Goal: Information Seeking & Learning: Learn about a topic

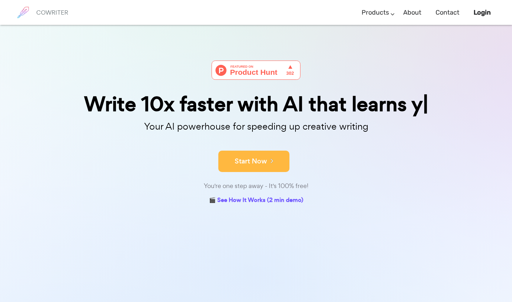
click at [241, 161] on div "Start Now" at bounding box center [256, 155] width 356 height 30
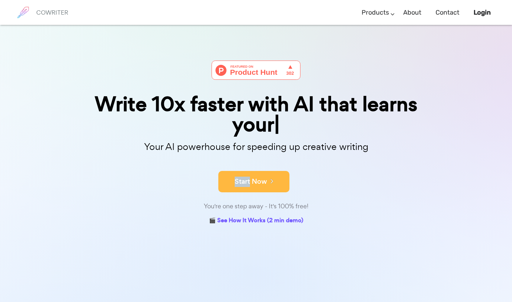
click at [241, 161] on div "Start Now" at bounding box center [256, 175] width 356 height 30
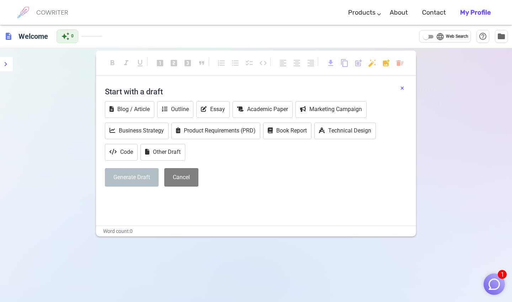
click at [403, 86] on button "×" at bounding box center [402, 88] width 4 height 10
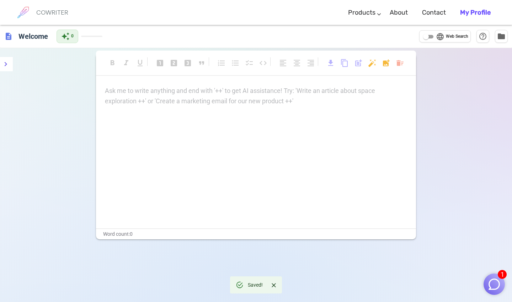
click at [251, 94] on p "Ask me to write anything and end with '++' to get AI assistance! Try: 'Write an…" at bounding box center [256, 91] width 302 height 10
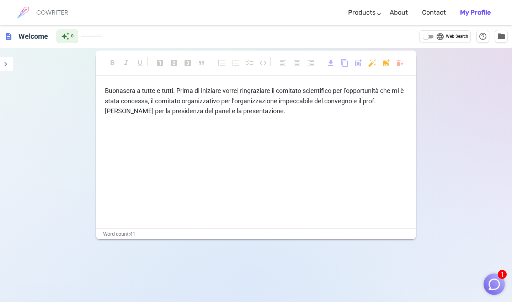
click at [265, 100] on span "Buonasera a tutte e tutti. Prima di iniziare vorrei ringraziare il comitato sci…" at bounding box center [255, 101] width 301 height 28
click at [266, 117] on div "Buonasera a tutte e tutti. Prima di iniziare vorrei ringraziare il comitato sci…" at bounding box center [256, 157] width 320 height 142
click at [495, 283] on img "button" at bounding box center [495, 284] width 14 height 14
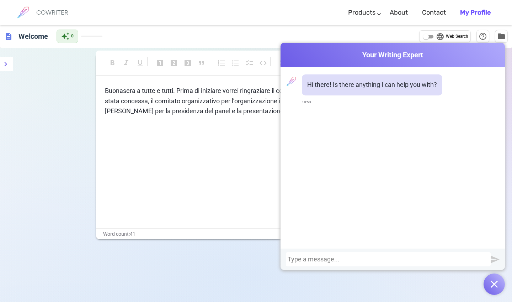
click at [204, 119] on div "Buonasera a tutte e tutti. Prima di iniziare vorrei ringraziare il comitato sci…" at bounding box center [256, 157] width 320 height 142
click at [286, 24] on div "COWRITER Products Writing Marketing Emails Images (soon) About Contact My Profi…" at bounding box center [256, 12] width 484 height 25
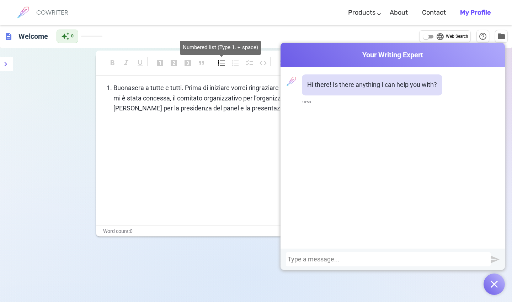
click at [217, 65] on span "format_list_numbered" at bounding box center [221, 63] width 9 height 9
click at [5, 67] on icon "menu" at bounding box center [5, 64] width 9 height 9
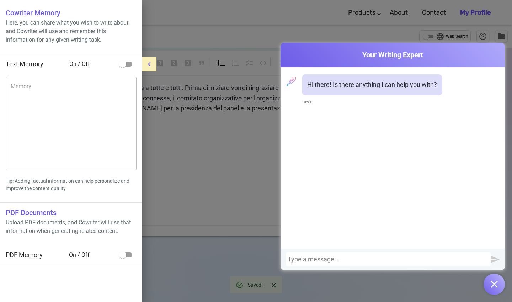
click at [162, 81] on div at bounding box center [256, 151] width 512 height 302
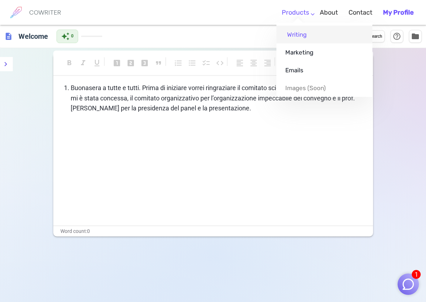
click at [303, 38] on link "Writing" at bounding box center [325, 35] width 96 height 18
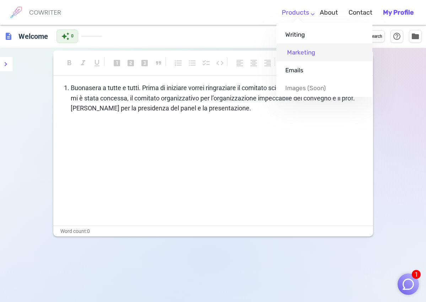
click at [299, 57] on link "Marketing" at bounding box center [325, 52] width 96 height 18
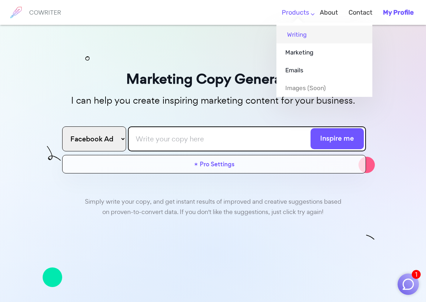
click at [294, 37] on link "Writing" at bounding box center [325, 35] width 96 height 18
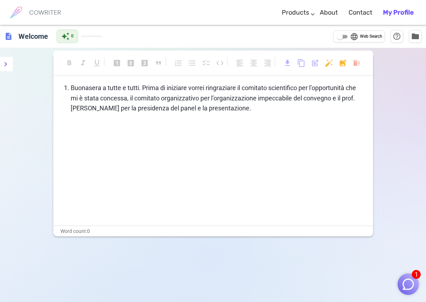
click at [39, 9] on h6 "COWRITER" at bounding box center [45, 12] width 32 height 6
click at [404, 11] on b "My Profile" at bounding box center [398, 13] width 31 height 8
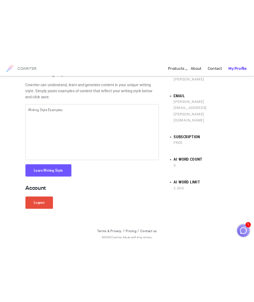
scroll to position [23, 0]
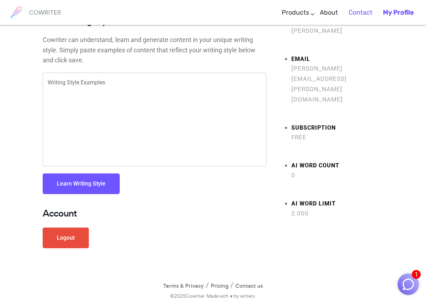
click at [355, 11] on link "Contact" at bounding box center [361, 12] width 24 height 21
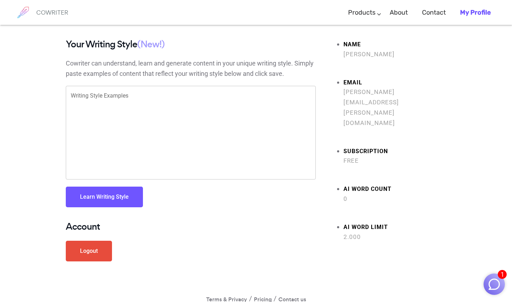
scroll to position [0, 0]
click at [426, 283] on img "button" at bounding box center [495, 284] width 14 height 14
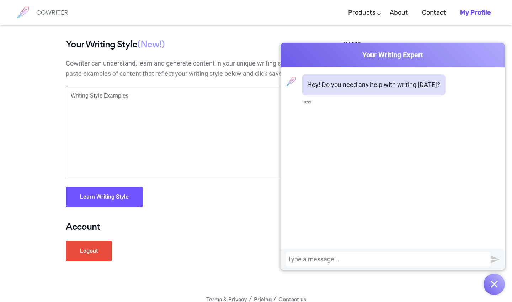
click at [416, 259] on div at bounding box center [388, 258] width 201 height 7
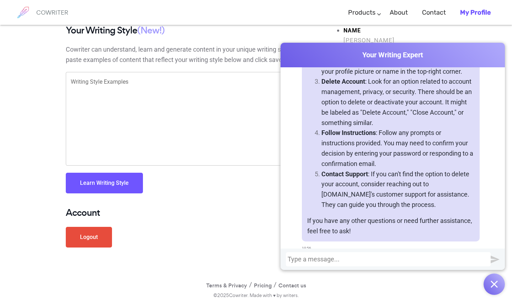
scroll to position [14, 0]
click at [418, 292] on div "Cowriter Your Writing Expert Hey! Do you need any help with writing today? 10:5…" at bounding box center [393, 169] width 224 height 252
click at [426, 285] on div "Terms & Privacy / Pricing / Contact us © 2025 Cowriter. Made with ♥ by writers." at bounding box center [256, 287] width 512 height 28
click at [426, 285] on button "button" at bounding box center [494, 283] width 21 height 21
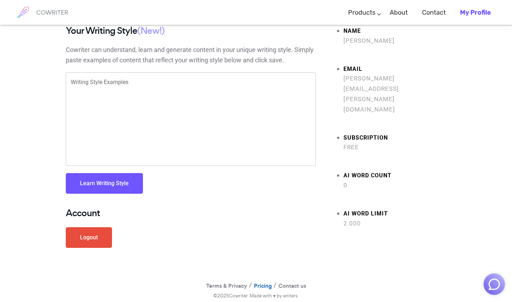
click at [259, 286] on link "Pricing" at bounding box center [263, 286] width 18 height 10
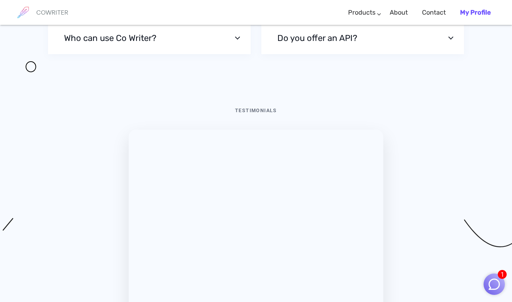
scroll to position [2397, 0]
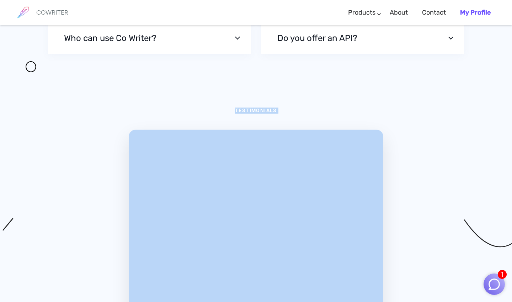
drag, startPoint x: 510, startPoint y: 234, endPoint x: 510, endPoint y: 301, distance: 66.9
click at [510, 301] on div "FAQ's Questions & Answers How can I use this? Simply write what you were going …" at bounding box center [256, 125] width 512 height 711
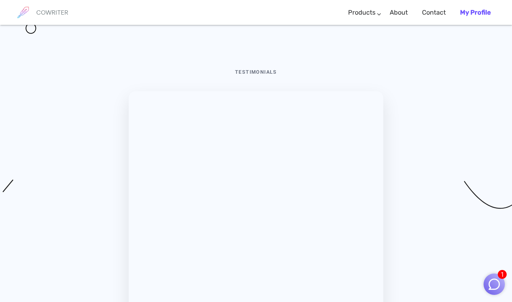
click at [483, 267] on div "FAQ's Questions & Answers How can I use this? Simply write what you were going …" at bounding box center [256, 86] width 512 height 711
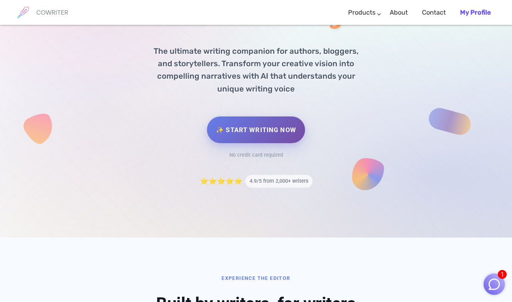
scroll to position [4, 0]
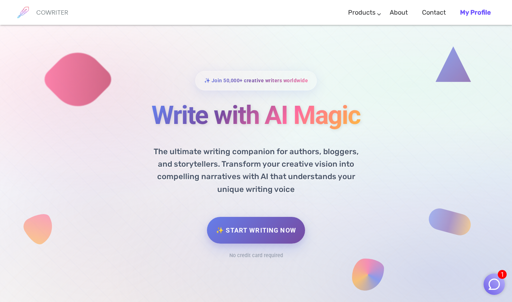
click at [470, 11] on b "My Profile" at bounding box center [475, 13] width 31 height 8
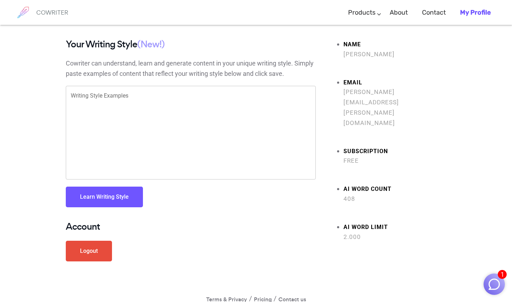
click at [379, 46] on strong "Name" at bounding box center [395, 44] width 103 height 10
click at [375, 50] on span "[PERSON_NAME]" at bounding box center [395, 54] width 103 height 10
click at [351, 155] on span "Free" at bounding box center [395, 160] width 103 height 10
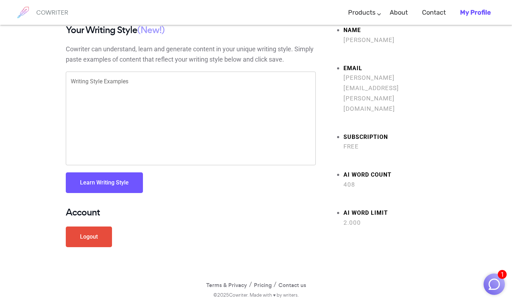
scroll to position [14, 0]
